Goal: Task Accomplishment & Management: Complete application form

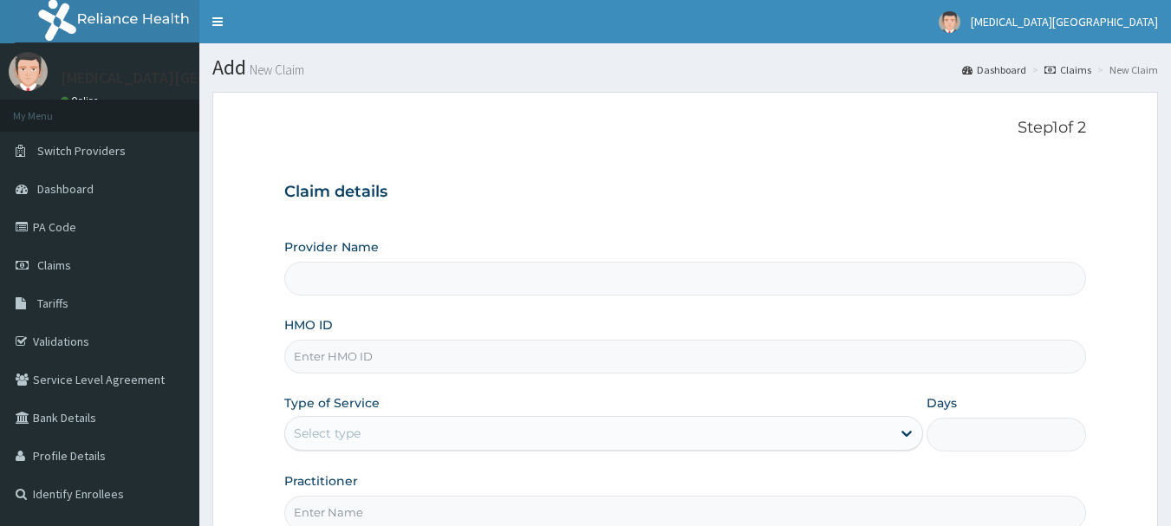
click at [543, 359] on input "HMO ID" at bounding box center [685, 357] width 803 height 34
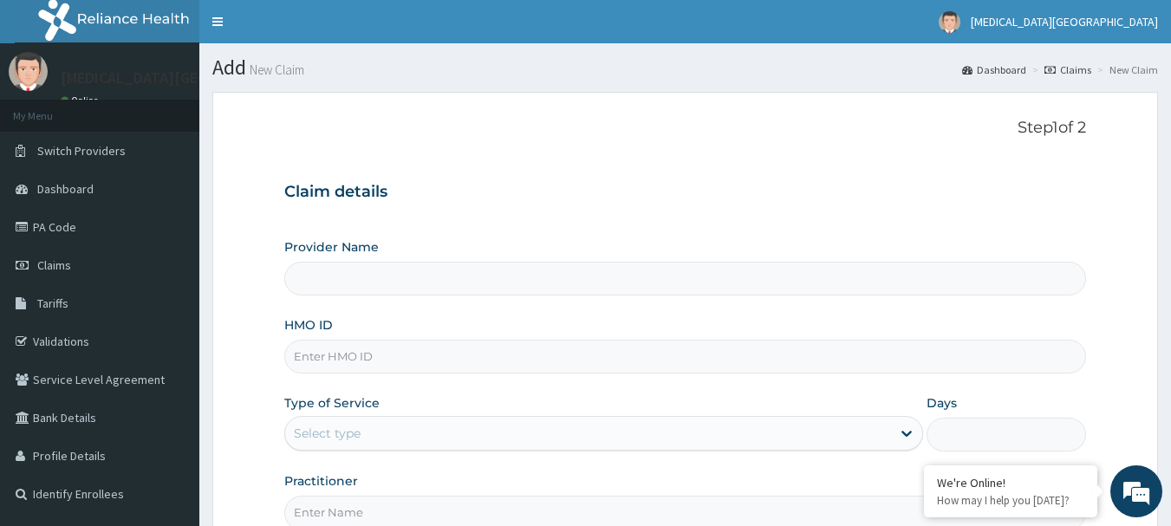
type input "EFM/10032/A"
type input "[MEDICAL_DATA][GEOGRAPHIC_DATA]"
type input "EFM/10032/A"
click at [518, 432] on div "Select type" at bounding box center [588, 434] width 606 height 28
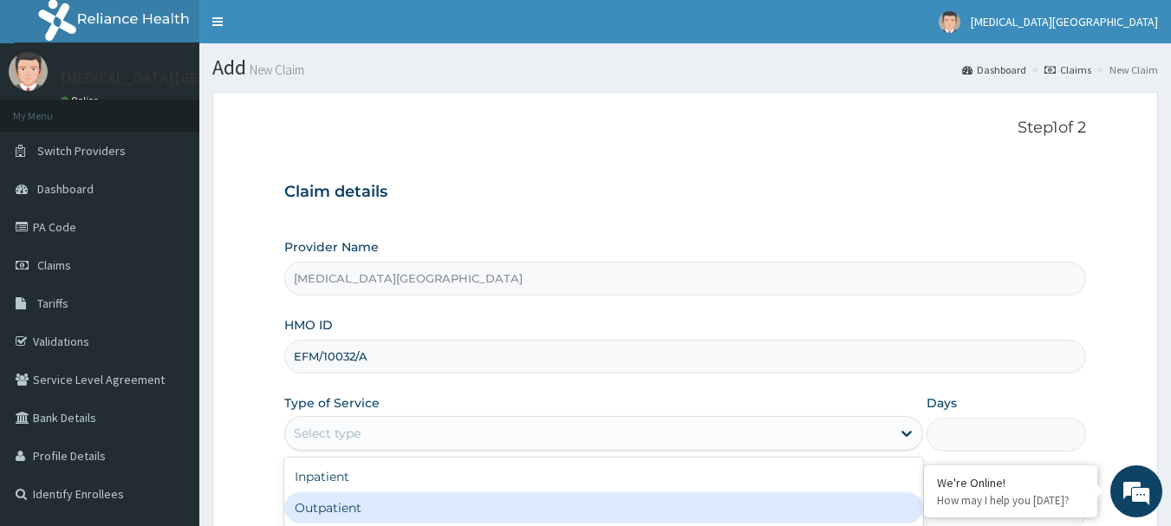
click at [425, 508] on div "Outpatient" at bounding box center [603, 507] width 639 height 31
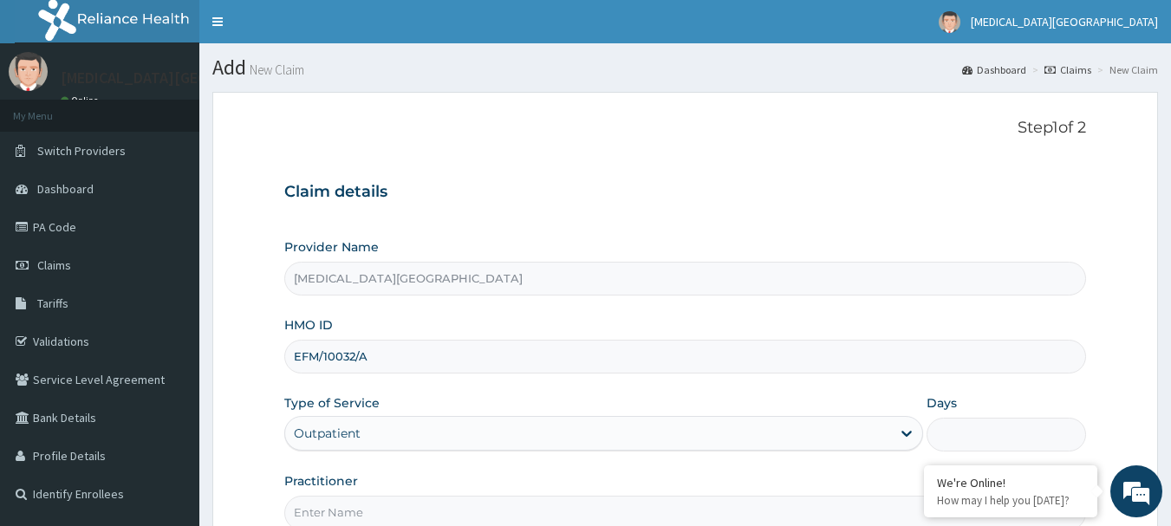
type input "1"
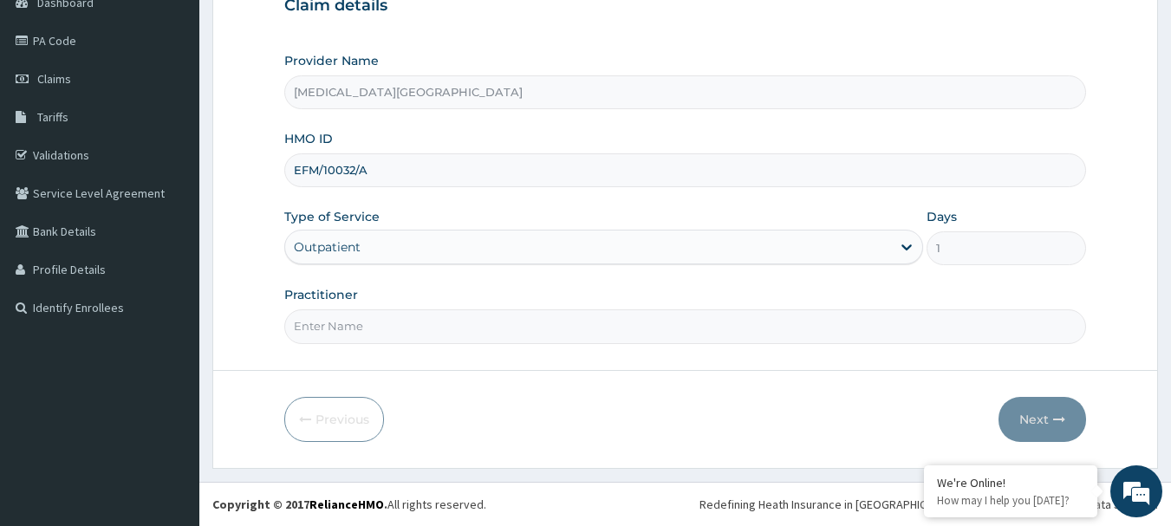
click at [845, 340] on input "Practitioner" at bounding box center [685, 327] width 803 height 34
type input "[PERSON_NAME]"
click at [1022, 433] on button "Next" at bounding box center [1043, 419] width 88 height 45
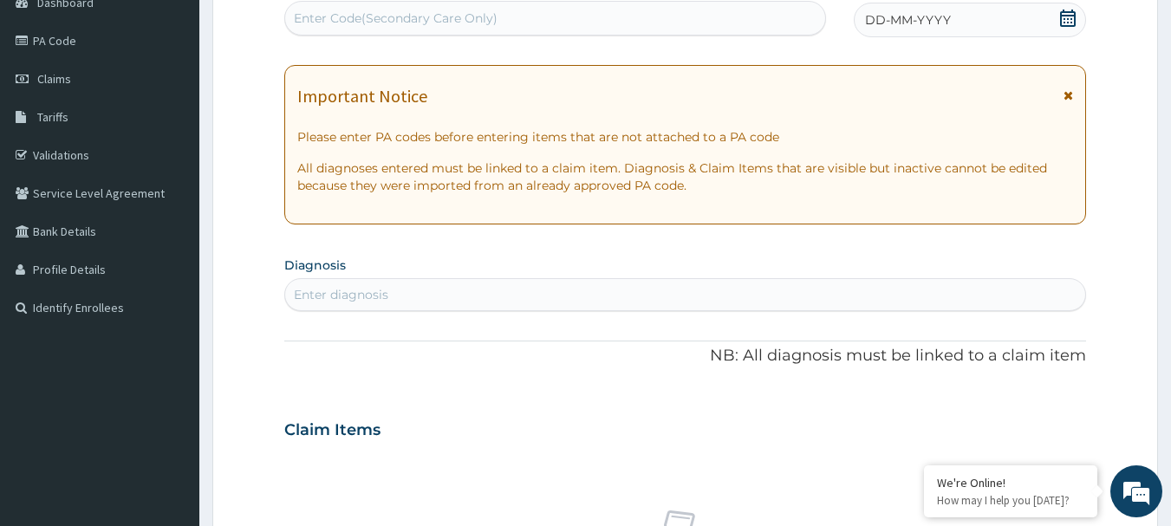
click at [466, 16] on div "Enter Code(Secondary Care Only)" at bounding box center [396, 18] width 204 height 17
paste input "PA/EC5FBD"
type input "PA/EC5FBD"
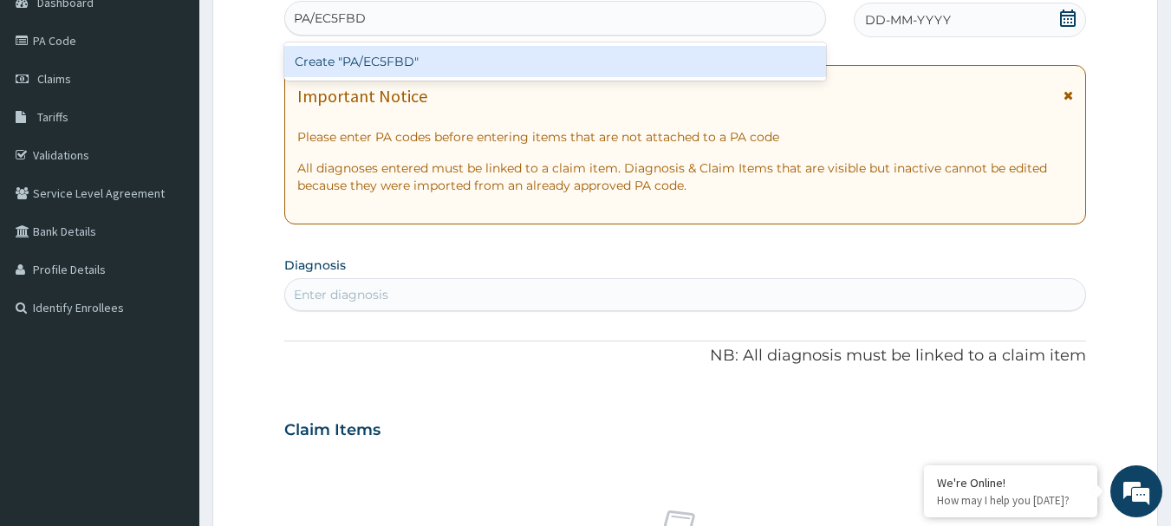
click at [441, 53] on div "Create "PA/EC5FBD"" at bounding box center [555, 61] width 543 height 31
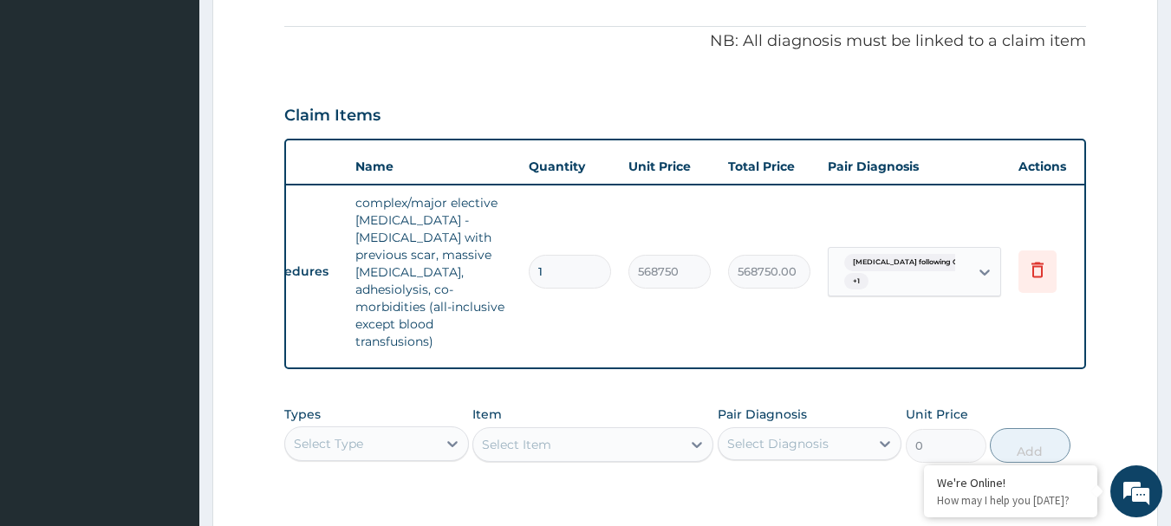
scroll to position [0, 68]
